Goal: Information Seeking & Learning: Compare options

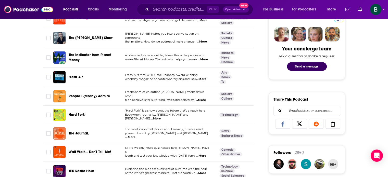
scroll to position [255, 0]
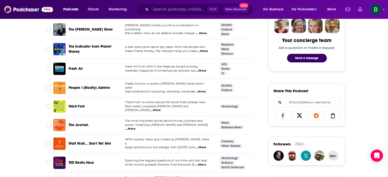
click at [161, 109] on span "...More" at bounding box center [156, 111] width 10 height 4
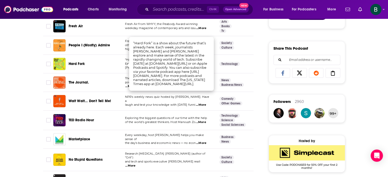
scroll to position [383, 0]
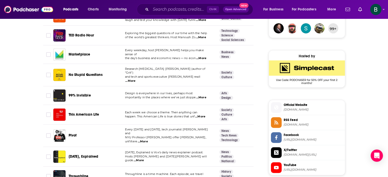
click at [203, 95] on td "Design is everywhere in our lives, perhaps most importantly in the places where…" at bounding box center [168, 96] width 94 height 19
click at [204, 96] on span "...More" at bounding box center [201, 98] width 10 height 4
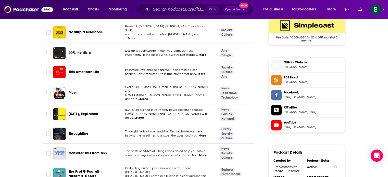
click at [148, 97] on span "...More" at bounding box center [143, 99] width 10 height 4
click at [48, 91] on input "Toggle select row" at bounding box center [48, 93] width 5 height 5
checkbox input "true"
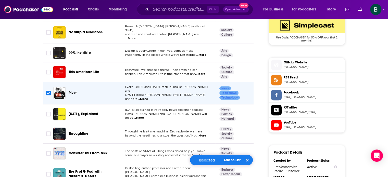
click at [144, 116] on span "...More" at bounding box center [139, 118] width 10 height 4
click at [47, 112] on input "Toggle select row" at bounding box center [48, 114] width 5 height 5
checkbox input "true"
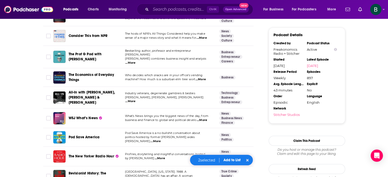
scroll to position [553, 0]
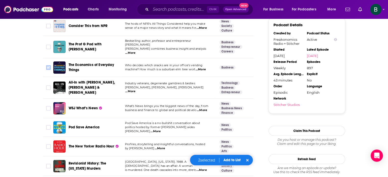
click at [48, 65] on input "Toggle select row" at bounding box center [48, 67] width 5 height 5
checkbox input "true"
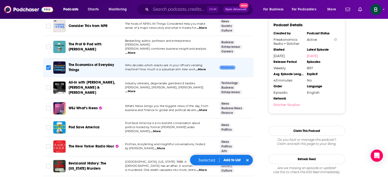
click at [136, 90] on span "...More" at bounding box center [130, 92] width 10 height 4
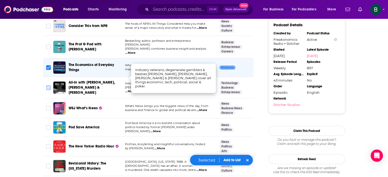
click at [50, 86] on input "Toggle select row" at bounding box center [48, 88] width 5 height 5
checkbox input "true"
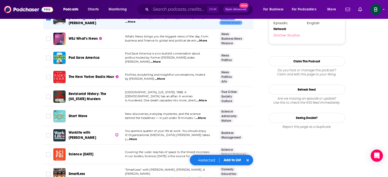
scroll to position [638, 0]
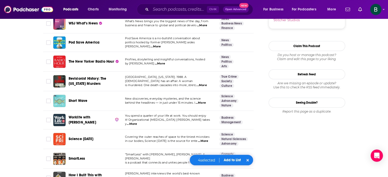
click at [201, 139] on span "...More" at bounding box center [203, 141] width 10 height 4
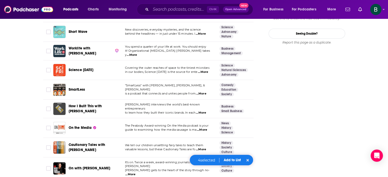
scroll to position [723, 0]
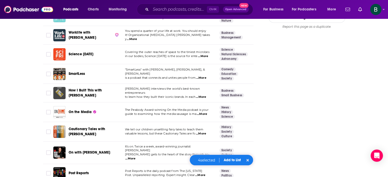
click at [204, 132] on span "...More" at bounding box center [201, 134] width 10 height 4
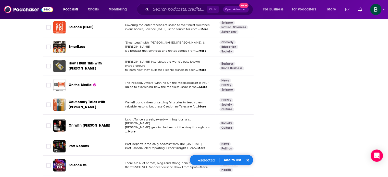
scroll to position [766, 0]
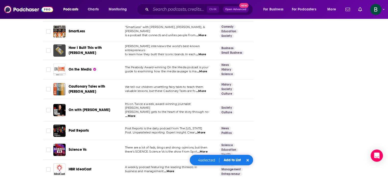
click at [136, 114] on span "...More" at bounding box center [130, 116] width 10 height 4
click at [48, 108] on input "Toggle select row" at bounding box center [48, 110] width 5 height 5
checkbox input "true"
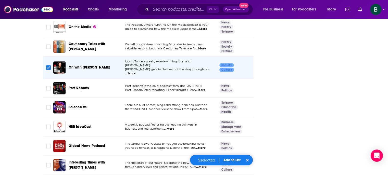
scroll to position [851, 0]
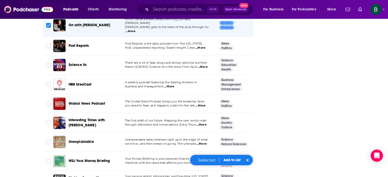
click at [204, 123] on span "...More" at bounding box center [201, 125] width 10 height 4
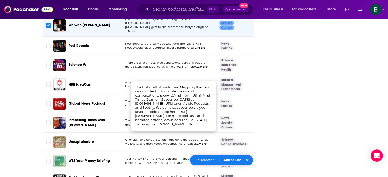
click at [21, 131] on div "About Insights Episodes 897 Reviews 29 Credits 552 Lists 79 Similar Podcasts li…" at bounding box center [194, 105] width 388 height 1747
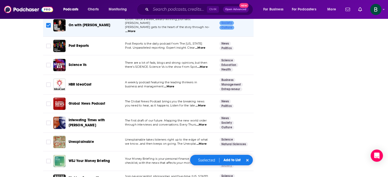
click at [204, 142] on span "...More" at bounding box center [202, 144] width 10 height 4
click at [31, 146] on div "About Insights Episodes 897 Reviews 29 Credits 552 Lists 79 Similar Podcasts li…" at bounding box center [194, 105] width 327 height 1747
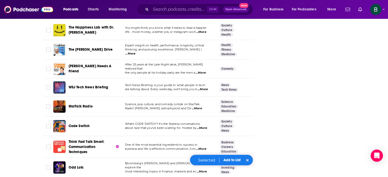
scroll to position [1064, 0]
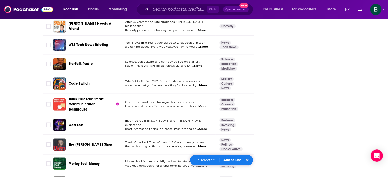
drag, startPoint x: 48, startPoint y: 86, endPoint x: 18, endPoint y: 129, distance: 52.2
click at [48, 102] on input "Toggle select row" at bounding box center [48, 104] width 5 height 5
checkbox input "true"
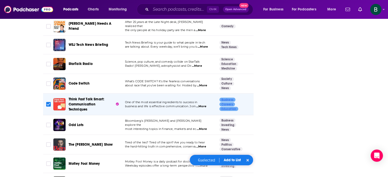
click at [203, 127] on span "...More" at bounding box center [202, 129] width 10 height 4
click at [47, 123] on input "Toggle select row" at bounding box center [48, 125] width 5 height 5
checkbox input "true"
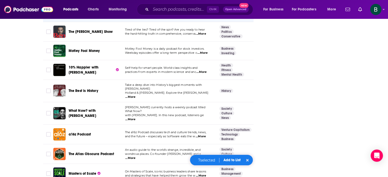
scroll to position [1192, 0]
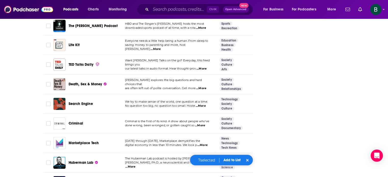
scroll to position [1489, 0]
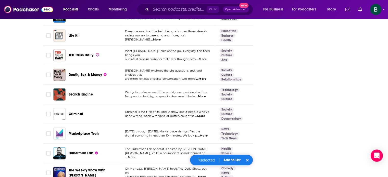
click at [205, 77] on span "...More" at bounding box center [201, 79] width 10 height 4
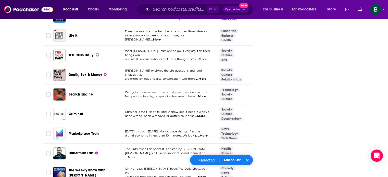
click at [204, 95] on span "...More" at bounding box center [201, 97] width 10 height 4
click at [47, 92] on input "Toggle select row" at bounding box center [48, 94] width 5 height 5
checkbox input "true"
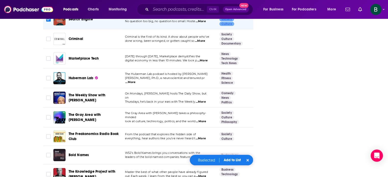
scroll to position [1575, 0]
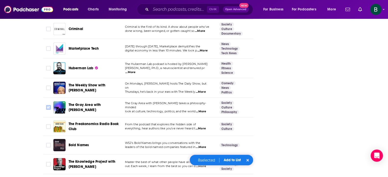
click at [46, 105] on input "Toggle select row" at bounding box center [48, 107] width 5 height 5
checkbox input "true"
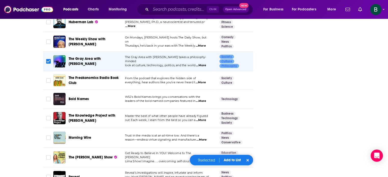
scroll to position [1627, 0]
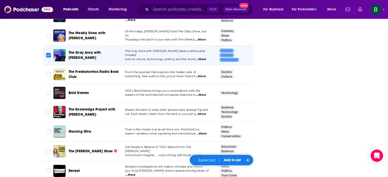
click at [233, 161] on button "Add to List" at bounding box center [232, 160] width 25 height 4
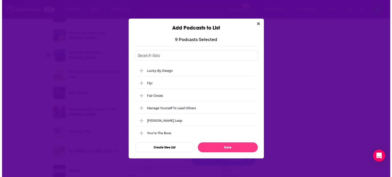
scroll to position [0, 0]
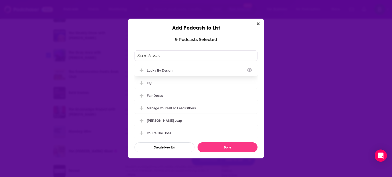
click at [153, 69] on div "Lucky by Design" at bounding box center [161, 71] width 29 height 4
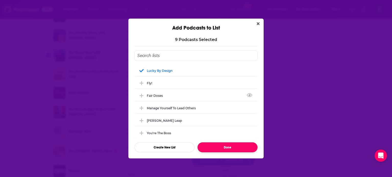
click at [229, 145] on button "Done" at bounding box center [228, 148] width 60 height 10
checkbox input "false"
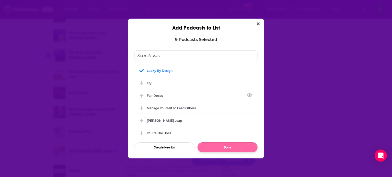
checkbox input "false"
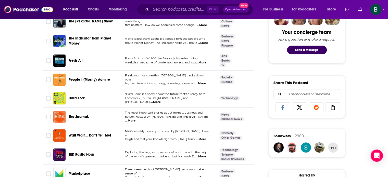
scroll to position [265, 0]
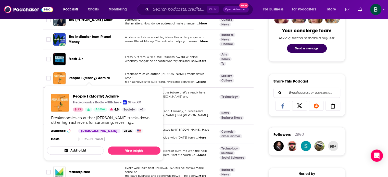
click at [105, 78] on span "People I (Mostly) Admire" at bounding box center [90, 78] width 42 height 4
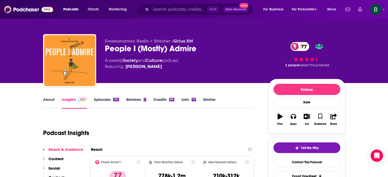
click at [212, 100] on link "Similar" at bounding box center [209, 103] width 13 height 12
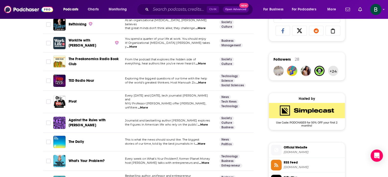
scroll to position [383, 0]
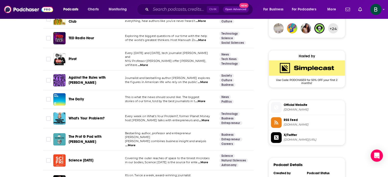
click at [205, 80] on span "...More" at bounding box center [203, 82] width 10 height 4
click at [205, 119] on span "...More" at bounding box center [204, 121] width 10 height 4
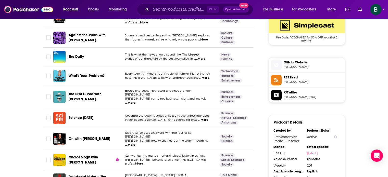
scroll to position [468, 0]
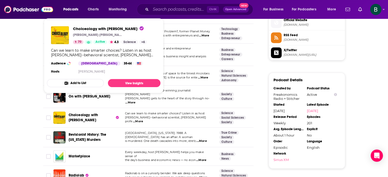
click at [92, 113] on span "Choiceology with [PERSON_NAME]" at bounding box center [84, 117] width 30 height 9
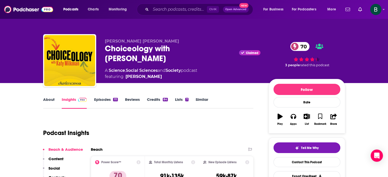
click at [203, 101] on link "Similar" at bounding box center [202, 103] width 13 height 12
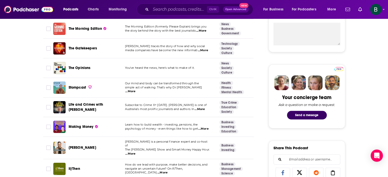
scroll to position [213, 0]
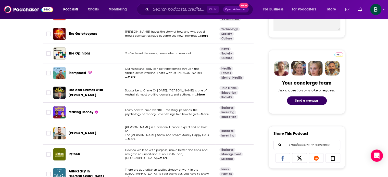
click at [136, 75] on span "...More" at bounding box center [130, 77] width 10 height 4
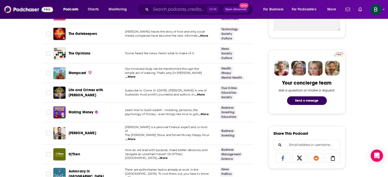
click at [136, 75] on span "...More" at bounding box center [130, 77] width 10 height 4
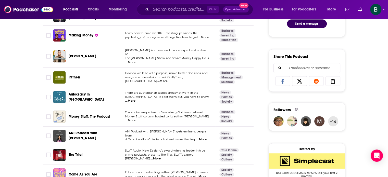
scroll to position [298, 0]
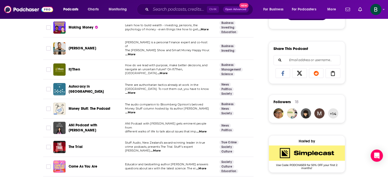
click at [168, 71] on span "...More" at bounding box center [163, 73] width 10 height 4
click at [136, 111] on span "...More" at bounding box center [130, 113] width 10 height 4
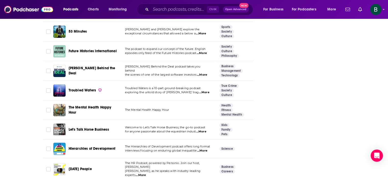
scroll to position [808, 0]
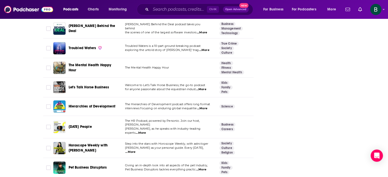
click at [146, 131] on span "...More" at bounding box center [141, 133] width 10 height 4
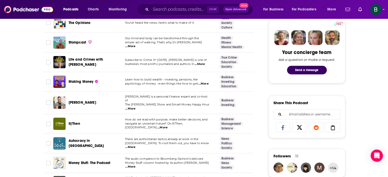
scroll to position [0, 0]
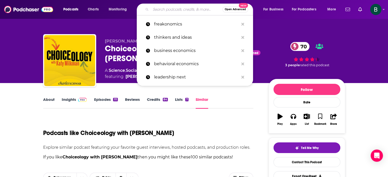
click at [164, 9] on input "Search podcasts, credits, & more..." at bounding box center [187, 9] width 72 height 8
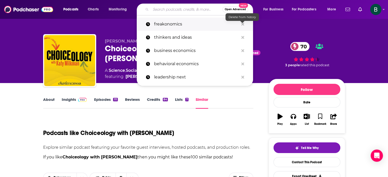
click at [242, 24] on icon "Search podcasts, credits, & more..." at bounding box center [243, 24] width 3 height 3
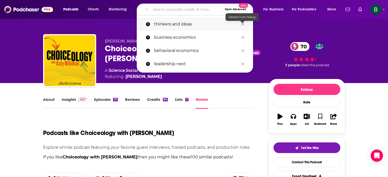
click at [242, 25] on icon "Search podcasts, credits, & more..." at bounding box center [243, 24] width 3 height 3
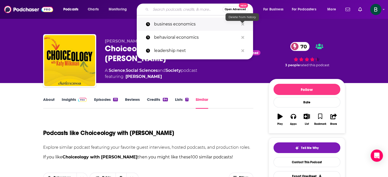
click at [242, 25] on icon "Search podcasts, credits, & more..." at bounding box center [243, 24] width 3 height 3
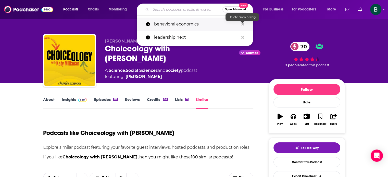
click at [242, 24] on icon "Search podcasts, credits, & more..." at bounding box center [243, 24] width 3 height 3
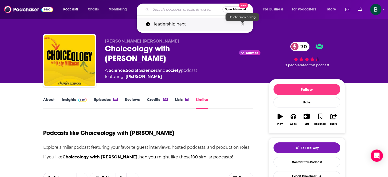
click at [242, 24] on icon "Search podcasts, credits, & more..." at bounding box center [243, 24] width 3 height 3
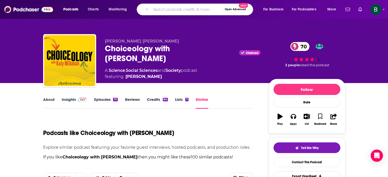
click at [163, 9] on input "Search podcasts, credits, & more..." at bounding box center [187, 9] width 72 height 8
type input "planet money"
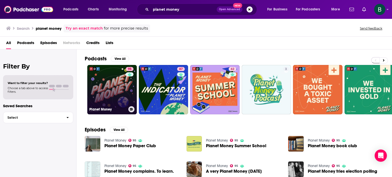
click at [106, 101] on link "95 Planet Money" at bounding box center [112, 90] width 50 height 50
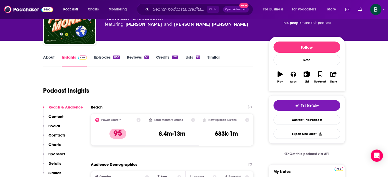
scroll to position [128, 0]
